Goal: Navigation & Orientation: Go to known website

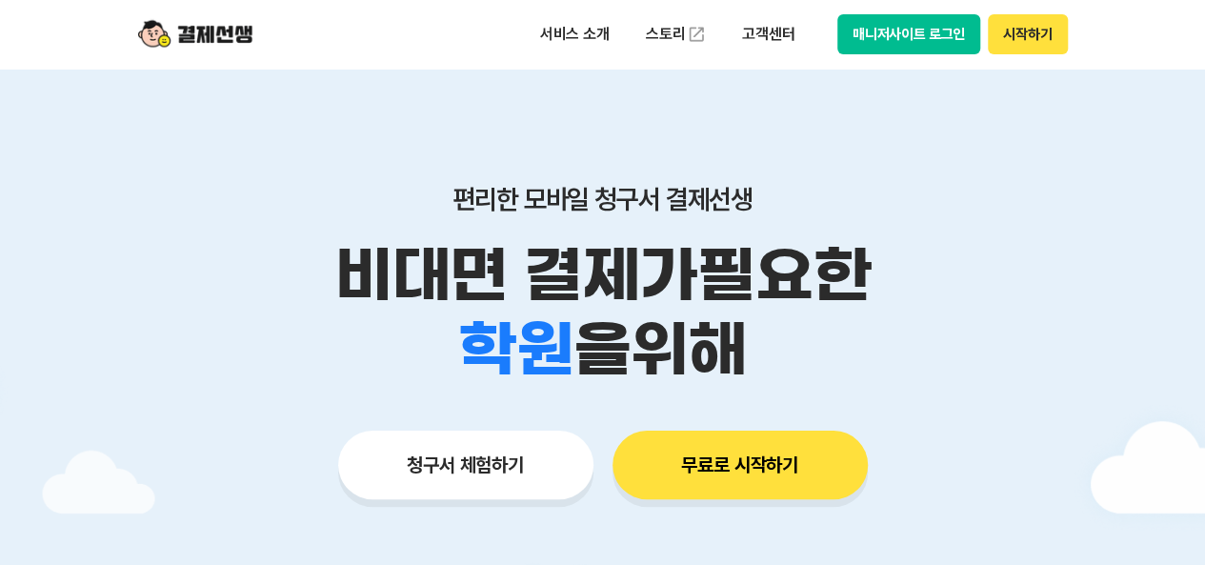
click at [922, 36] on button "매니저사이트 로그인" at bounding box center [910, 34] width 144 height 40
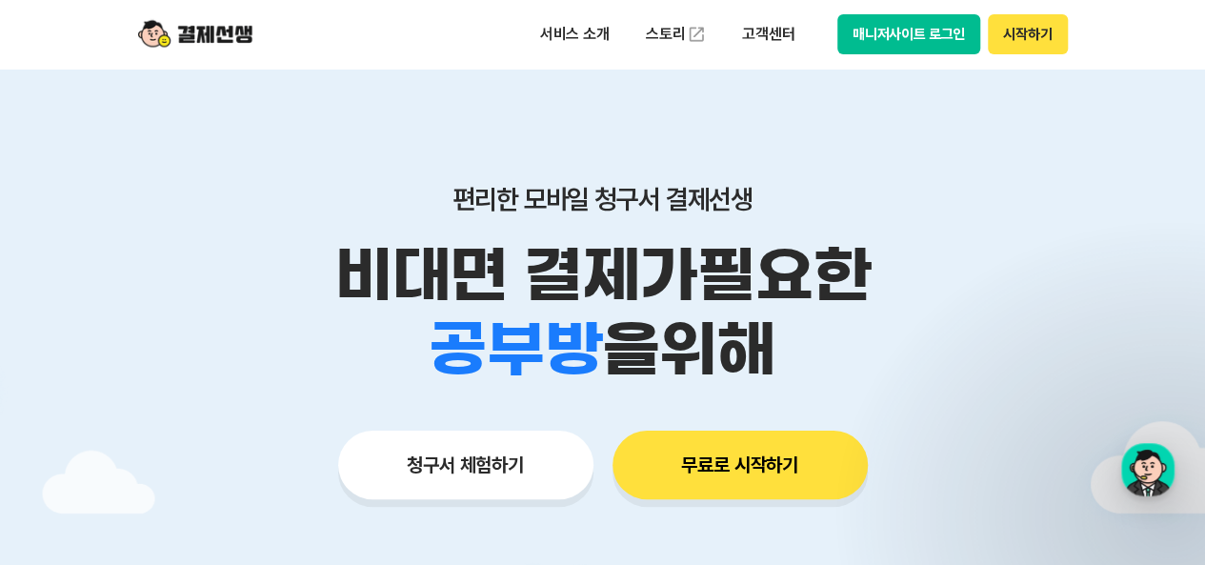
click at [905, 24] on button "매니저사이트 로그인" at bounding box center [910, 34] width 144 height 40
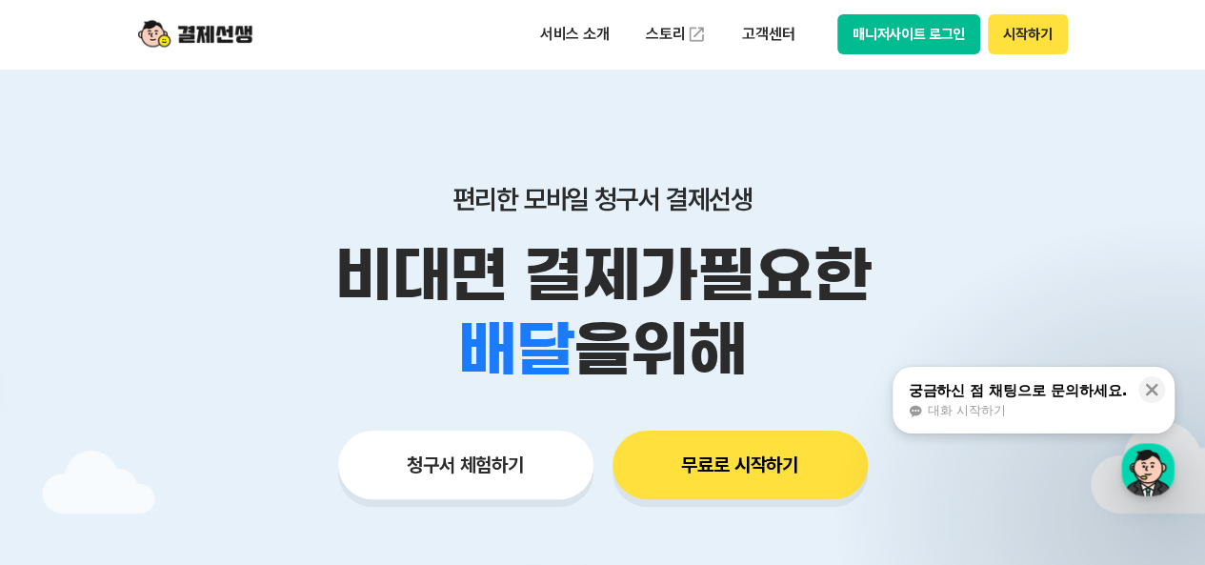
click at [946, 43] on button "매니저사이트 로그인" at bounding box center [910, 34] width 144 height 40
